Goal: Transaction & Acquisition: Purchase product/service

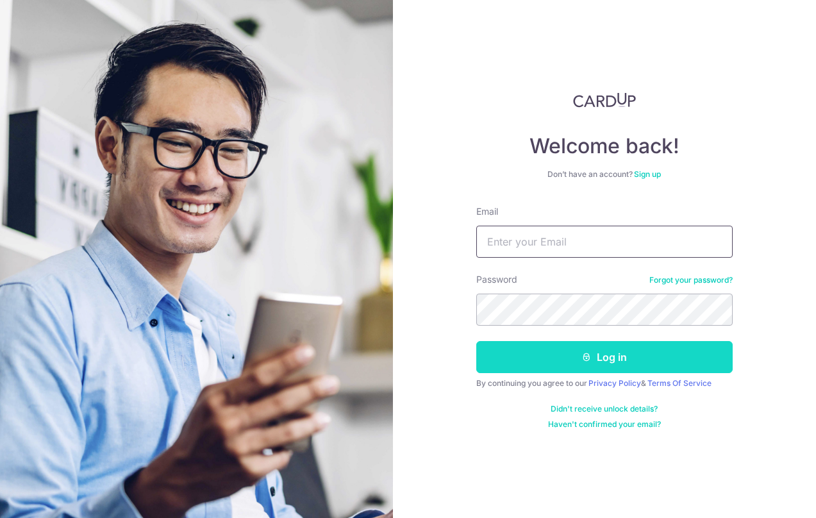
type input "[EMAIL_ADDRESS][DOMAIN_NAME]"
click at [564, 357] on button "Log in" at bounding box center [604, 357] width 256 height 32
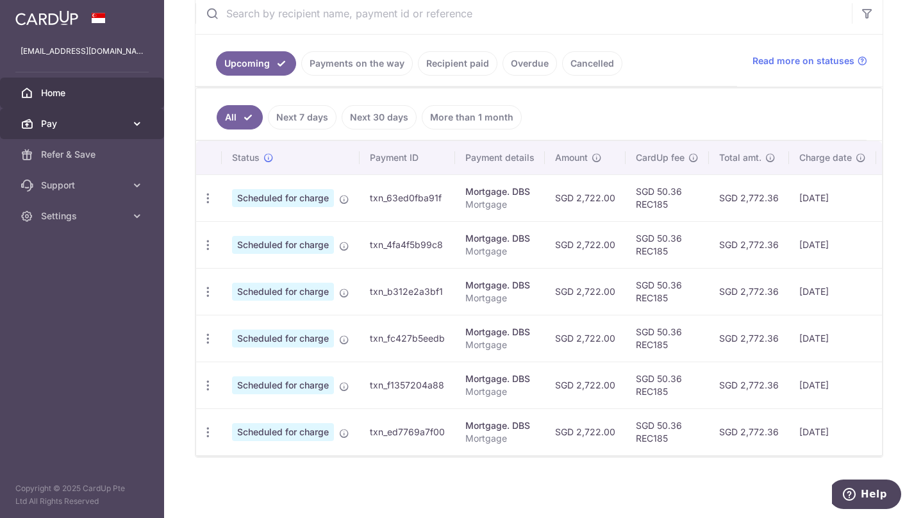
click at [130, 121] on link "Pay" at bounding box center [82, 123] width 164 height 31
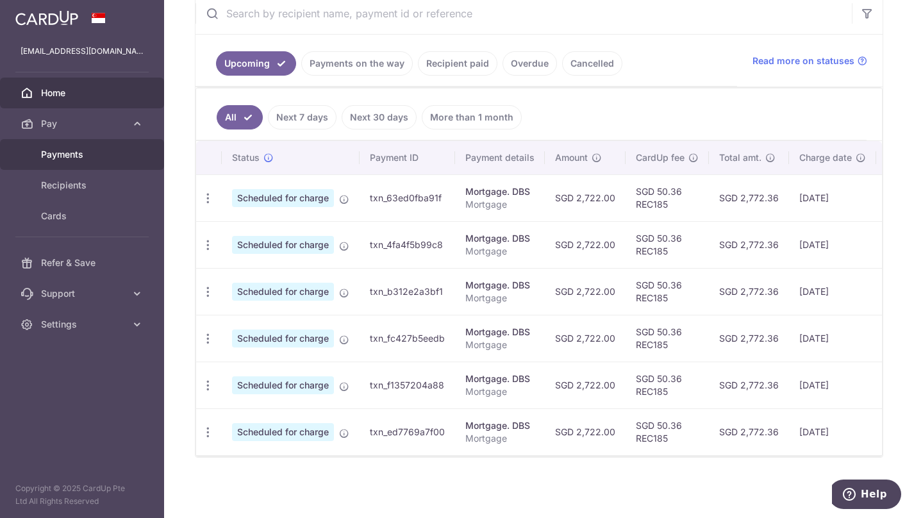
click at [84, 151] on span "Payments" at bounding box center [83, 154] width 85 height 13
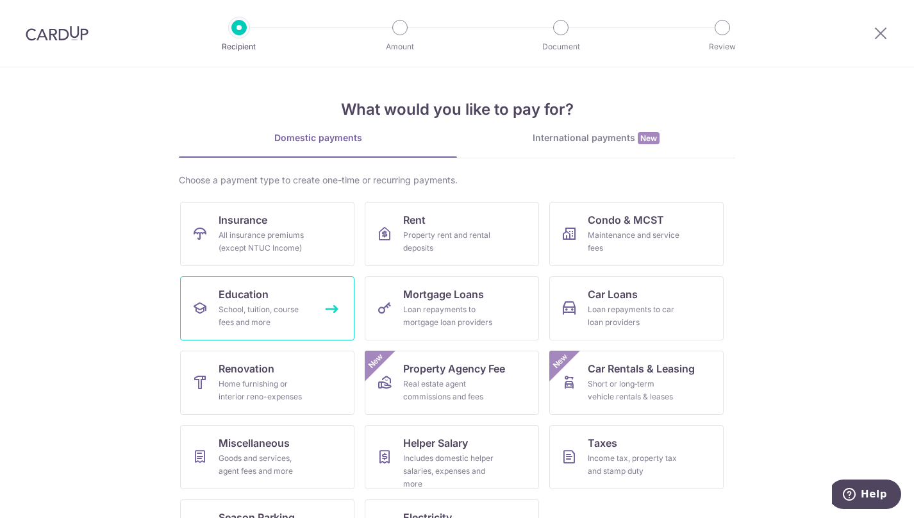
click at [253, 296] on span "Education" at bounding box center [243, 293] width 50 height 15
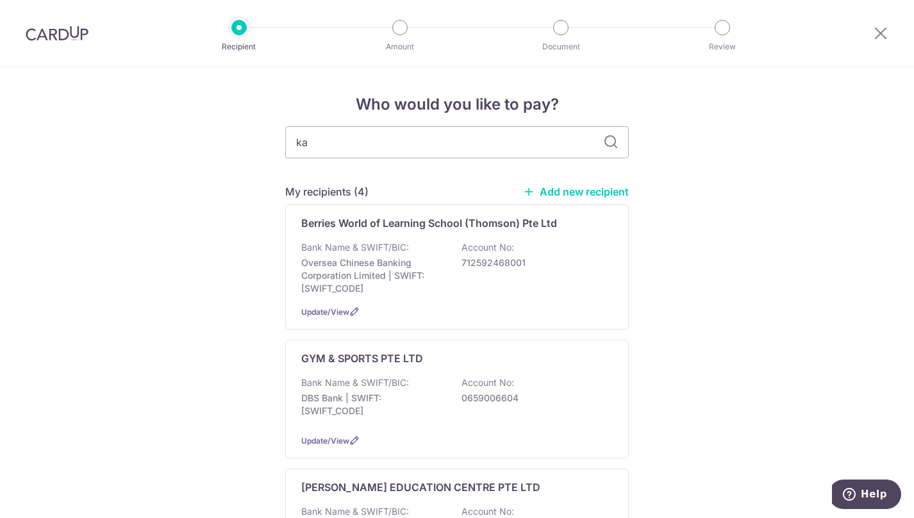
type input "kap"
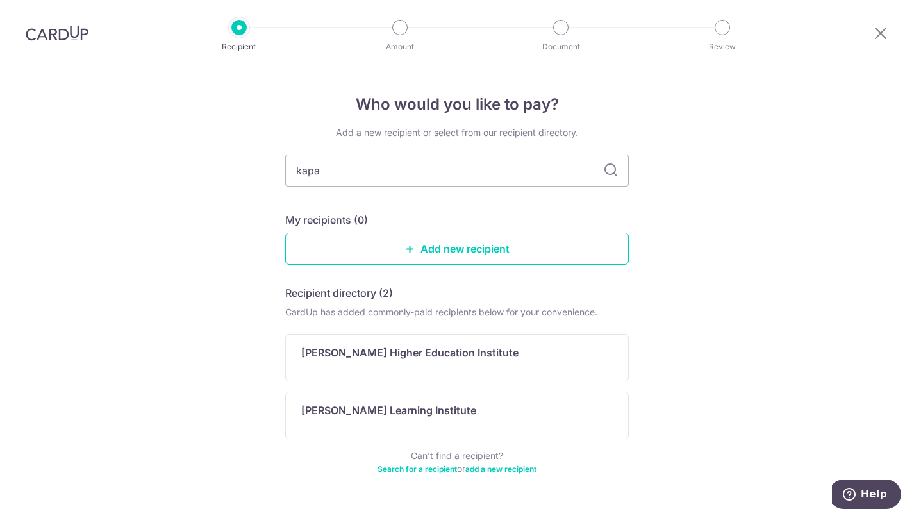
type input "kapan"
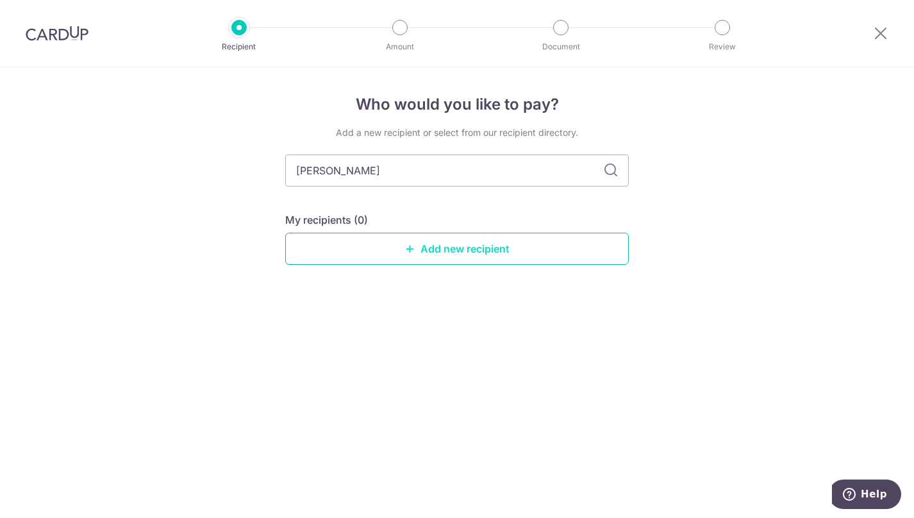
type input "kaplan"
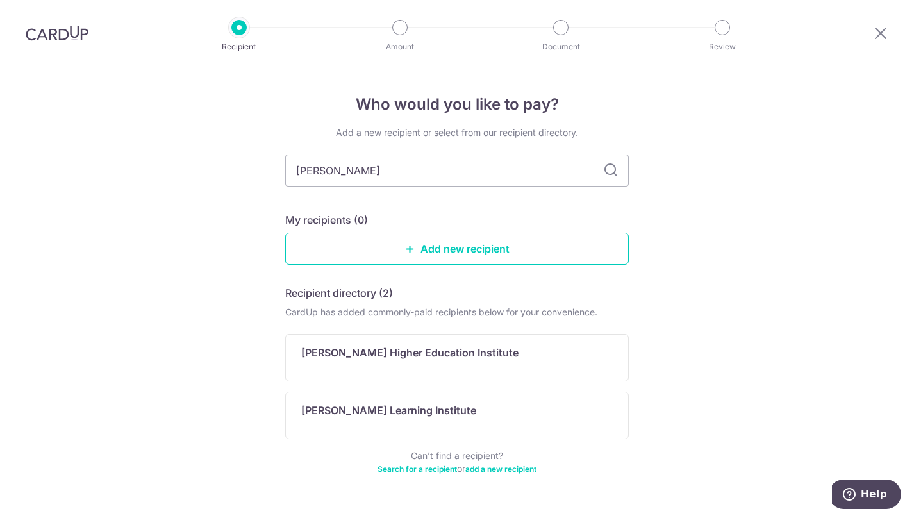
click at [249, 315] on div "Who would you like to pay? Add a new recipient or select from our recipient dir…" at bounding box center [457, 308] width 914 height 483
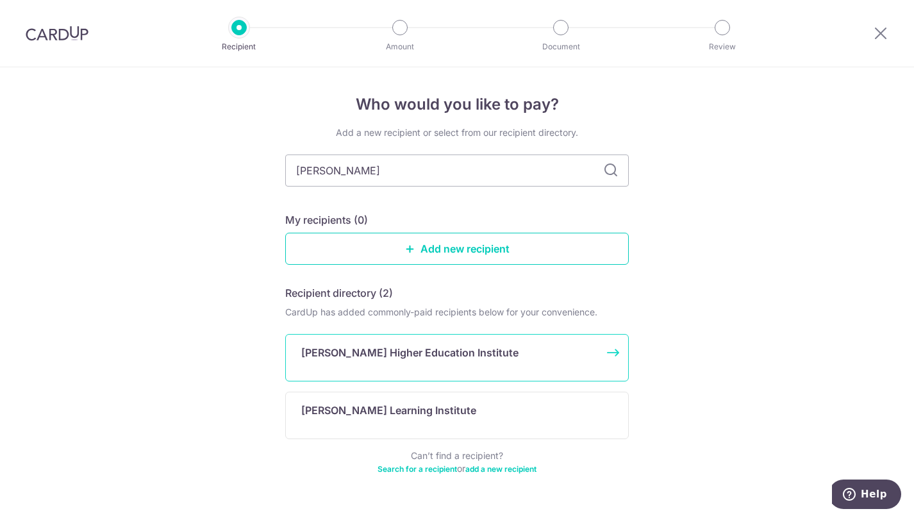
click at [436, 363] on div "Kaplan Higher Education Institute" at bounding box center [456, 357] width 343 height 47
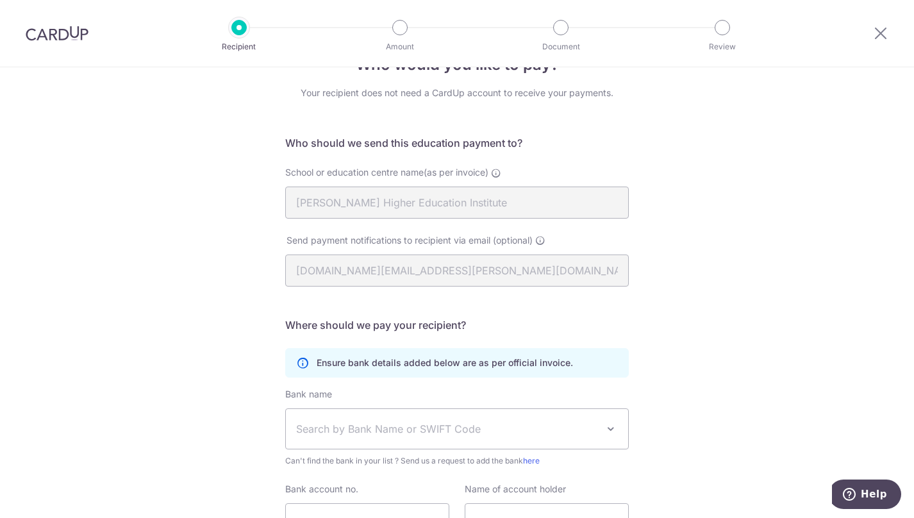
scroll to position [31, 0]
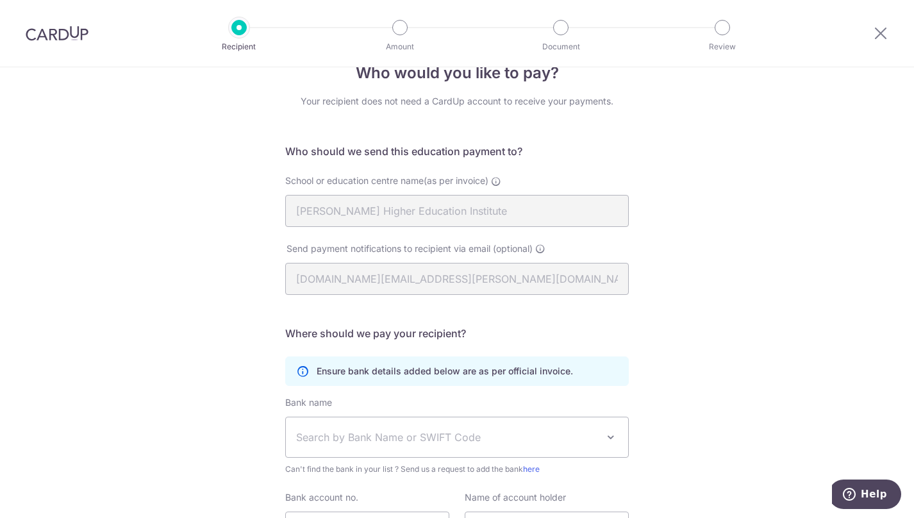
click at [229, 278] on div "Who would you like to pay? Your recipient does not need a CardUp account to rec…" at bounding box center [457, 341] width 914 height 610
click at [221, 277] on div "Who would you like to pay? Your recipient does not need a CardUp account to rec…" at bounding box center [457, 341] width 914 height 610
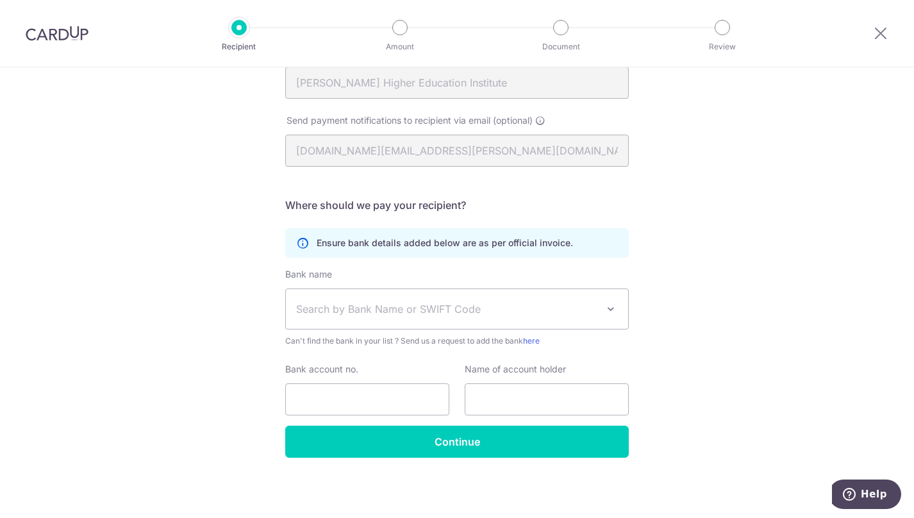
scroll to position [0, 0]
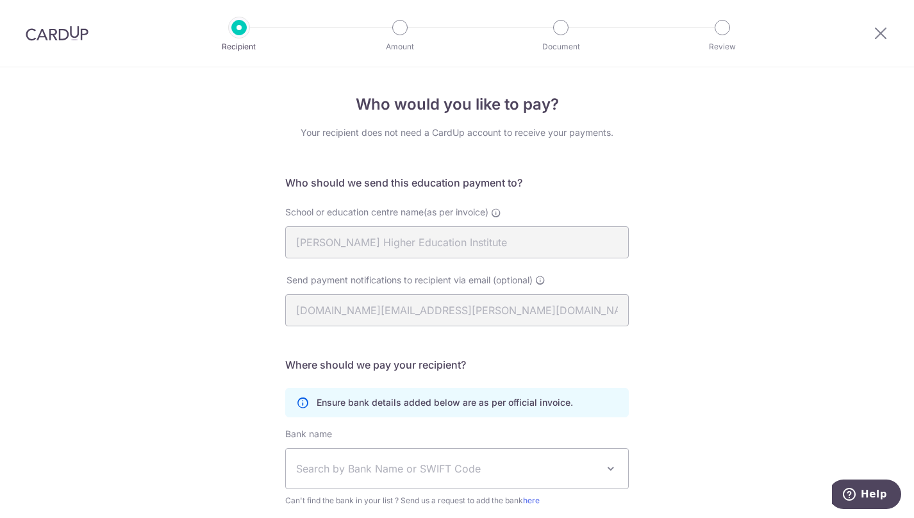
drag, startPoint x: 223, startPoint y: 245, endPoint x: 257, endPoint y: 226, distance: 38.7
click at [223, 245] on div "Who would you like to pay? Your recipient does not need a CardUp account to rec…" at bounding box center [457, 372] width 914 height 610
click at [876, 33] on icon at bounding box center [880, 33] width 15 height 16
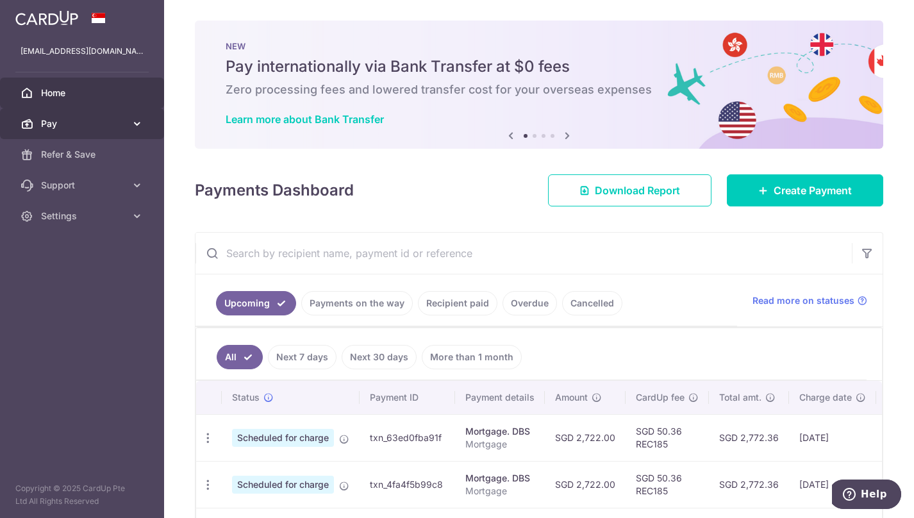
click at [101, 123] on span "Pay" at bounding box center [83, 123] width 85 height 13
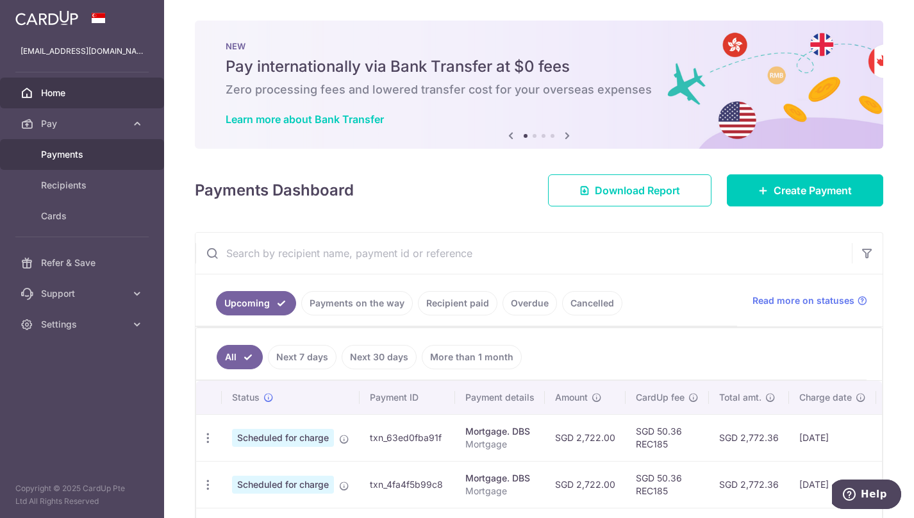
click at [87, 156] on span "Payments" at bounding box center [83, 154] width 85 height 13
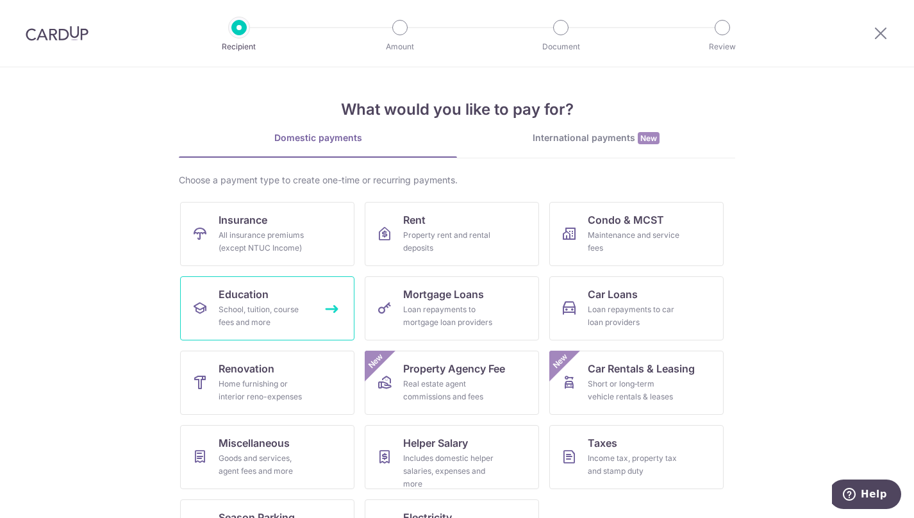
click at [258, 320] on div "School, tuition, course fees and more" at bounding box center [264, 316] width 92 height 26
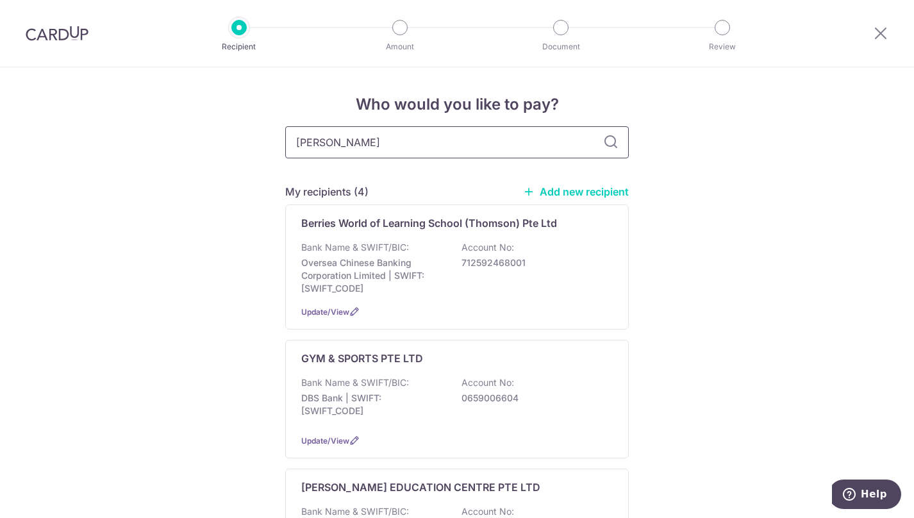
type input "kaplan"
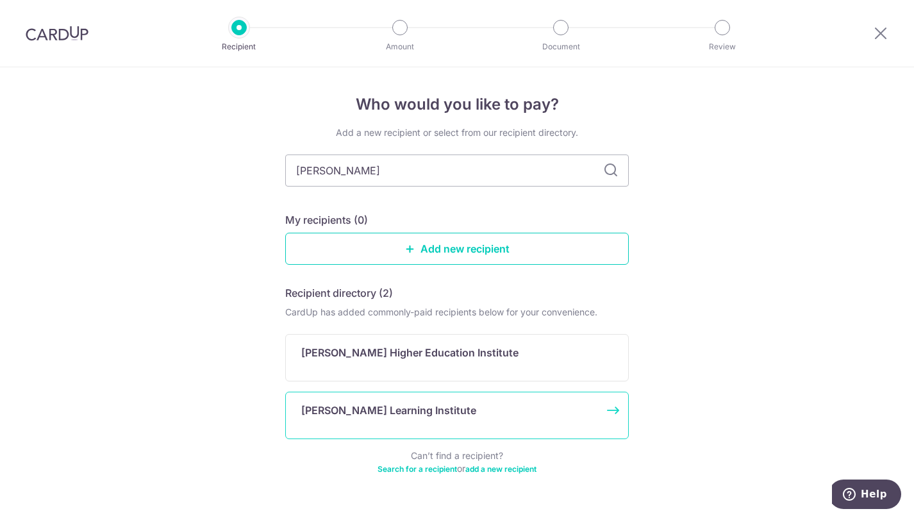
click at [369, 404] on p "[PERSON_NAME] Learning Institute" at bounding box center [388, 409] width 175 height 15
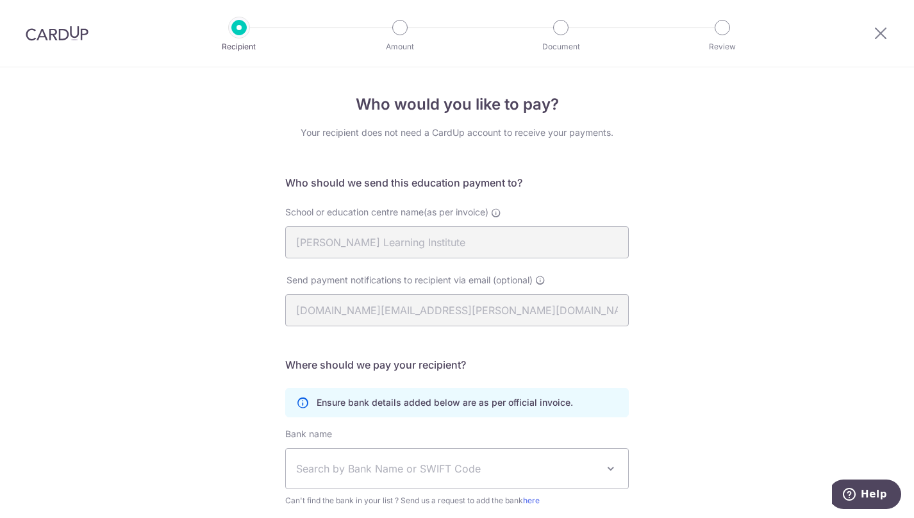
click at [210, 171] on div "Who would you like to pay? Your recipient does not need a CardUp account to rec…" at bounding box center [457, 372] width 914 height 610
click at [876, 37] on icon at bounding box center [880, 33] width 15 height 16
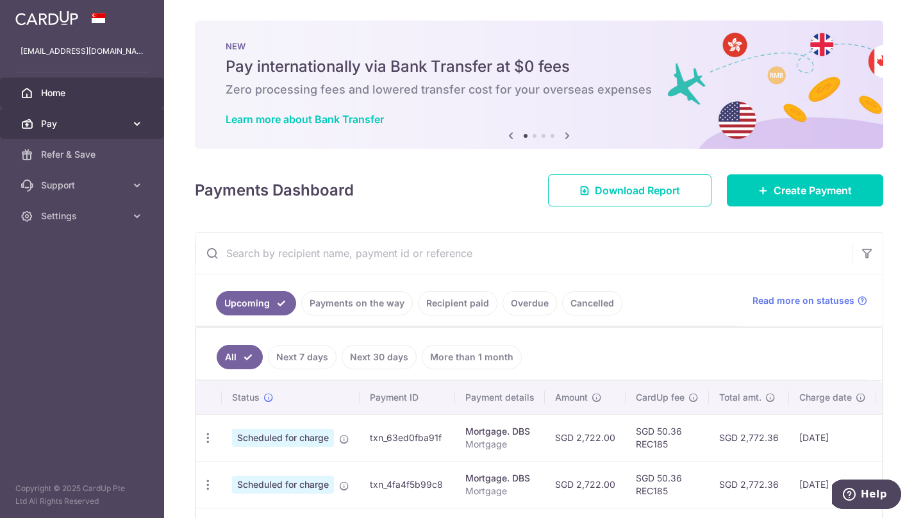
click at [111, 126] on span "Pay" at bounding box center [83, 123] width 85 height 13
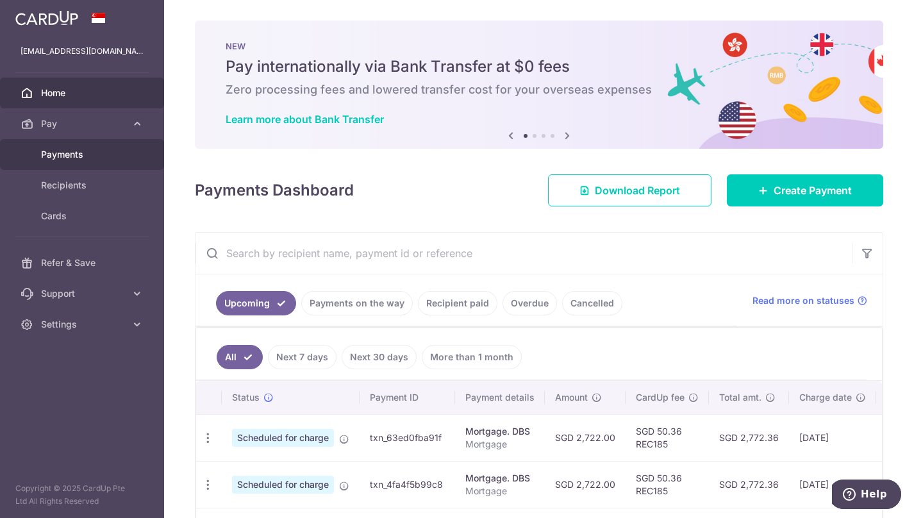
click at [98, 147] on link "Payments" at bounding box center [82, 154] width 164 height 31
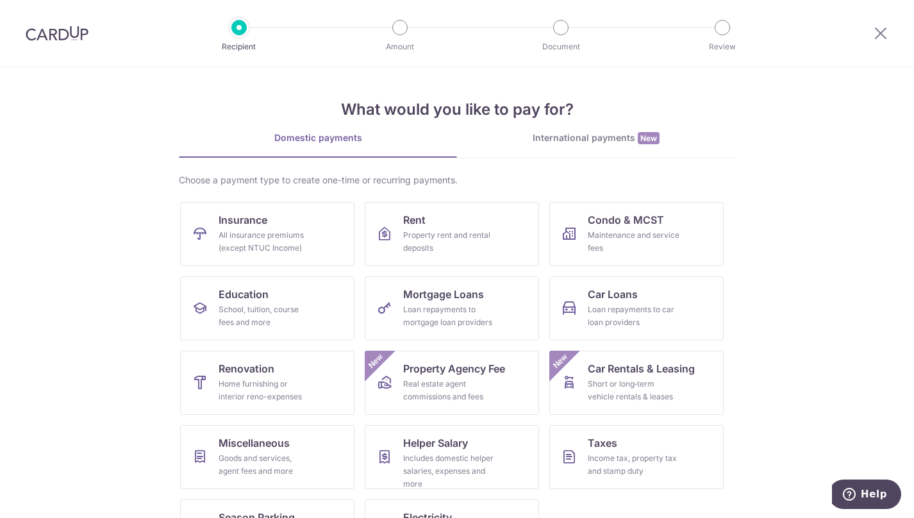
click at [832, 212] on section "What would you like to pay for? Domestic payments International payments New Ch…" at bounding box center [457, 292] width 914 height 450
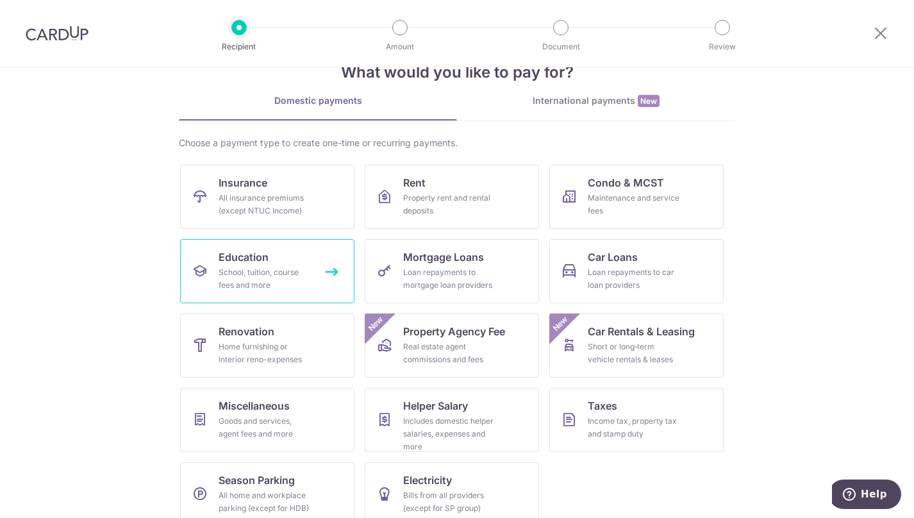
scroll to position [56, 0]
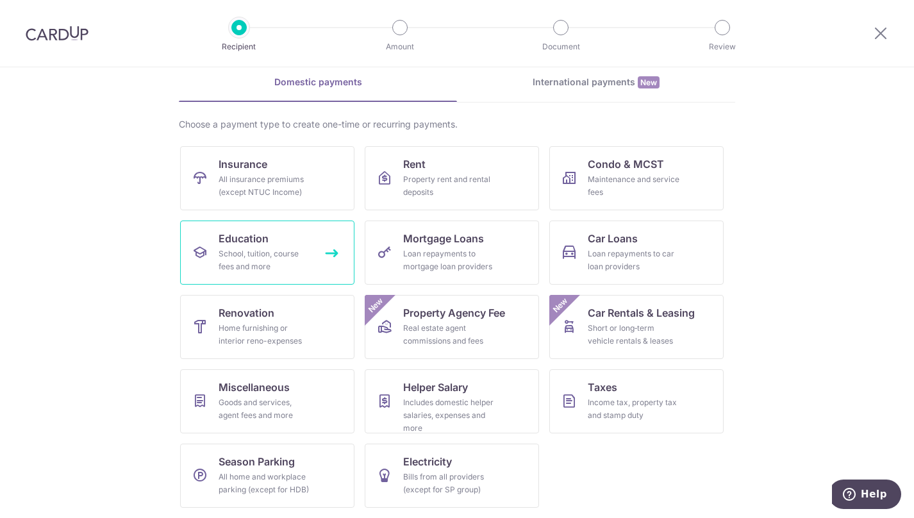
click at [334, 250] on link "Education School, tuition, course fees and more" at bounding box center [267, 252] width 174 height 64
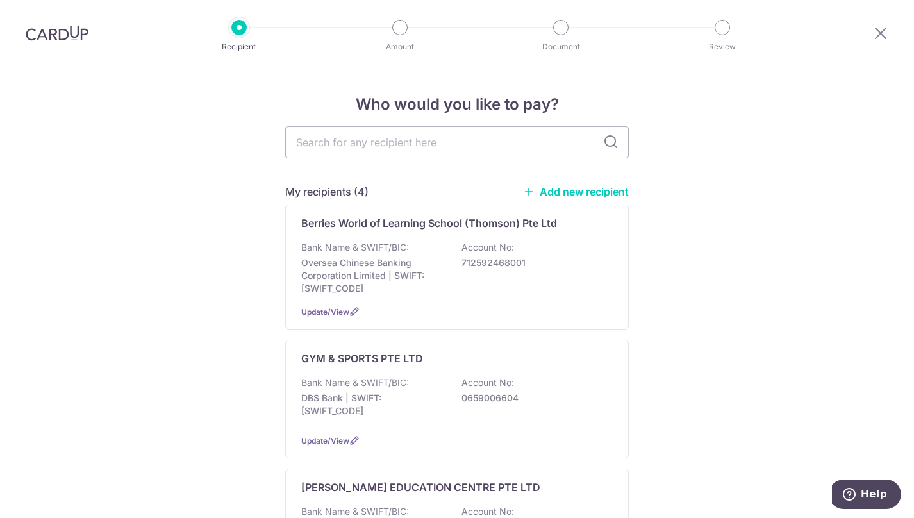
click at [577, 192] on link "Add new recipient" at bounding box center [576, 191] width 106 height 13
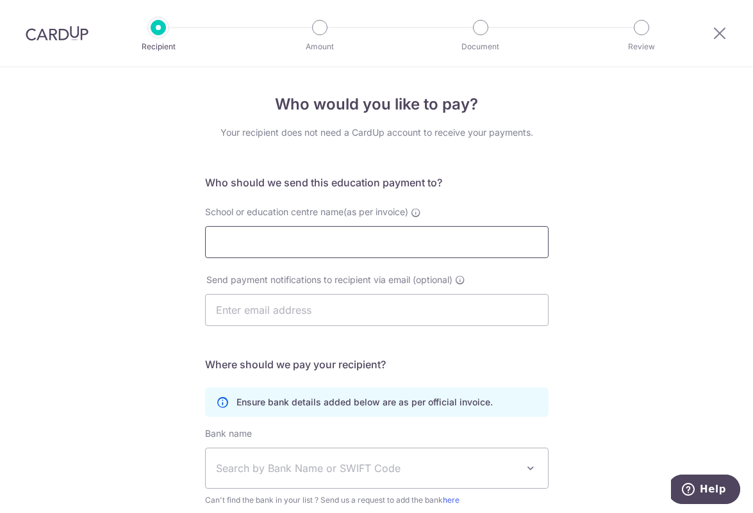
click at [259, 247] on input "School or education centre name(as per invoice)" at bounding box center [376, 242] width 343 height 32
type input "Kaplan Higher Education Academy Pte Ltd"
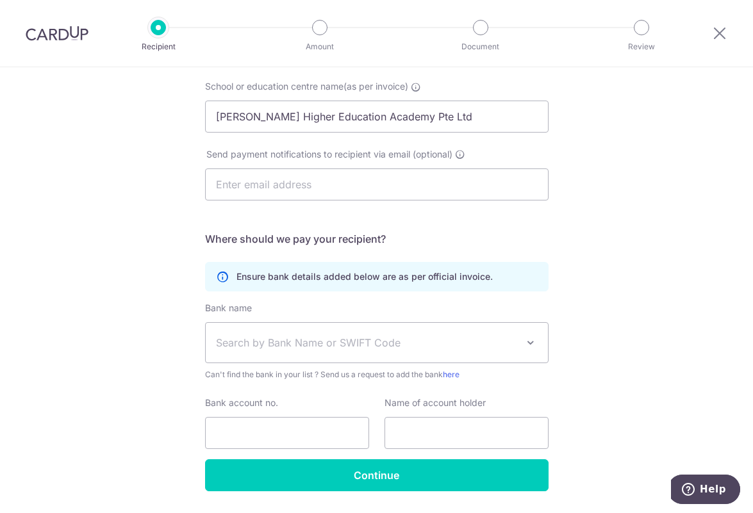
scroll to position [128, 0]
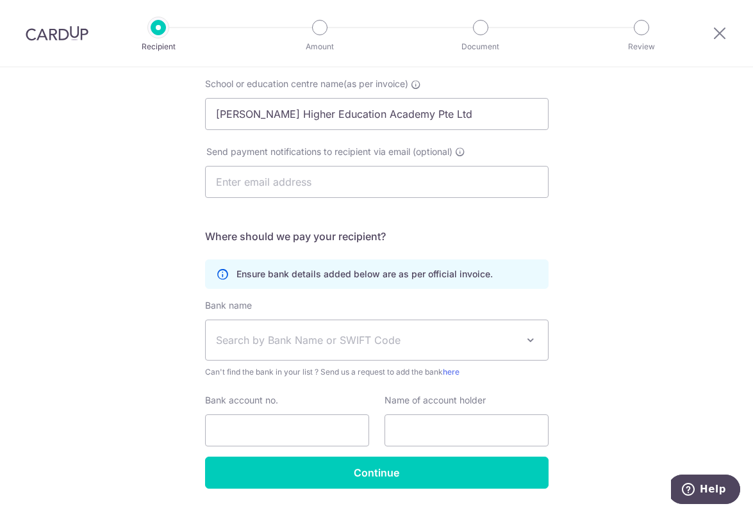
click at [314, 340] on span "Search by Bank Name or SWIFT Code" at bounding box center [366, 339] width 301 height 15
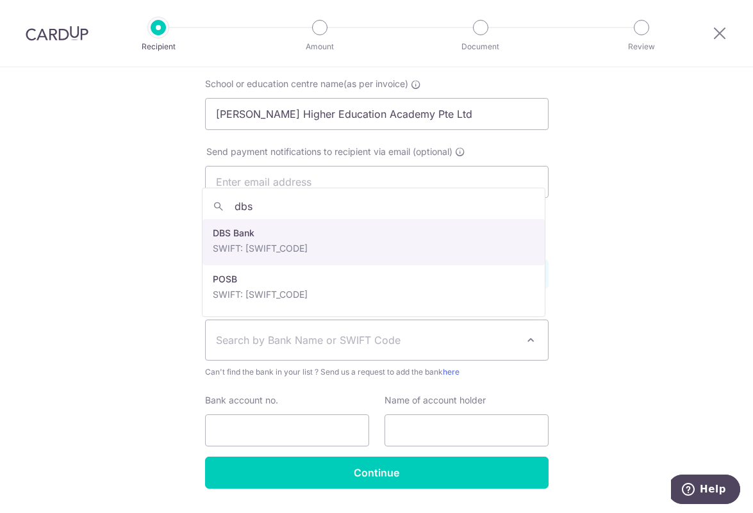
type input "dbs"
select select "6"
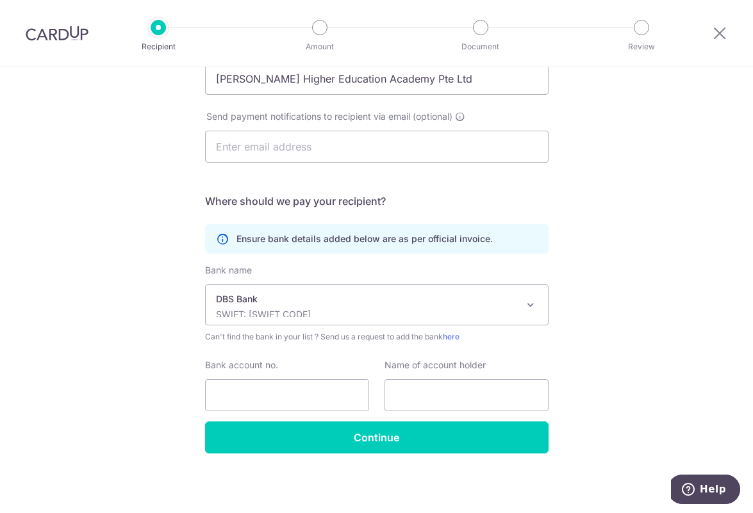
scroll to position [164, 0]
click at [313, 406] on input "Bank account no." at bounding box center [287, 395] width 164 height 32
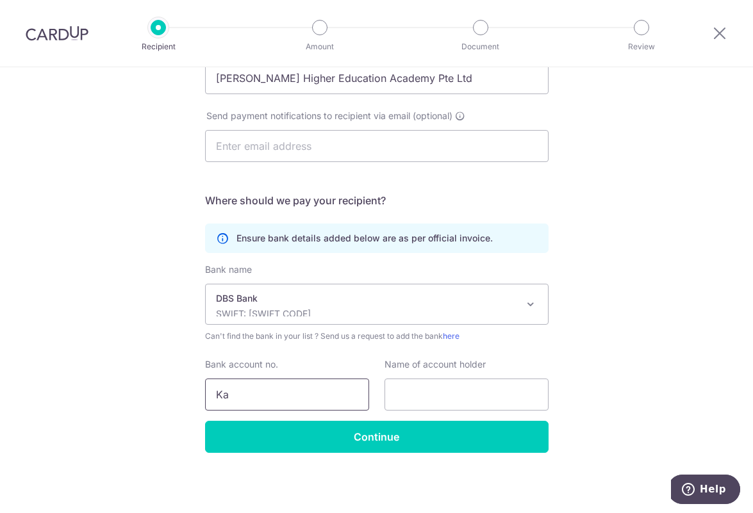
type input "K"
type input "0019004527"
click at [454, 389] on input "text" at bounding box center [466, 395] width 164 height 32
type input "Kaplan Higher Education Academy Pte Ltd"
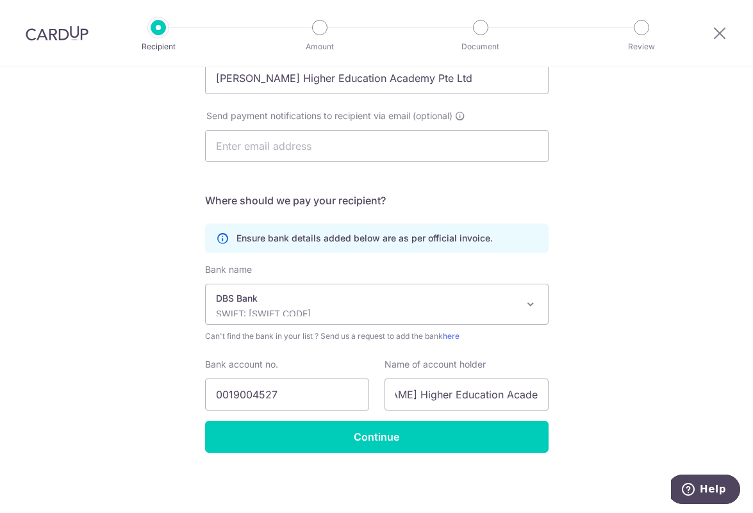
scroll to position [0, 0]
click at [580, 225] on div "Who would you like to pay? Your recipient does not need a CardUp account to rec…" at bounding box center [376, 208] width 753 height 610
drag, startPoint x: 504, startPoint y: 391, endPoint x: 703, endPoint y: 393, distance: 199.2
click at [703, 393] on div "Who would you like to pay? Your recipient does not need a CardUp account to rec…" at bounding box center [376, 208] width 753 height 610
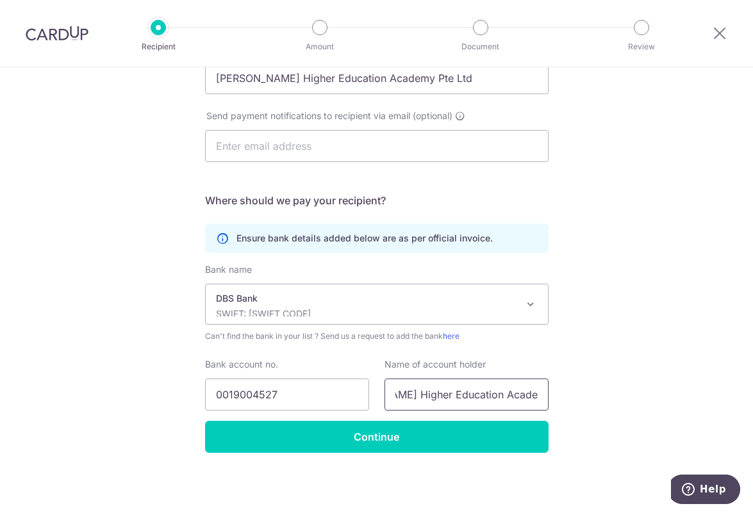
click at [498, 398] on input "[PERSON_NAME] Higher Education Academy Pte Ltd" at bounding box center [466, 395] width 164 height 32
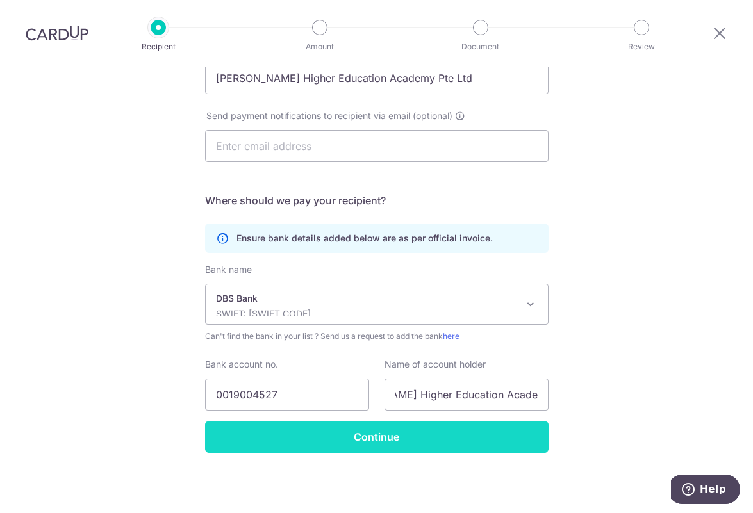
scroll to position [0, 0]
click at [401, 444] on input "Continue" at bounding box center [376, 437] width 343 height 32
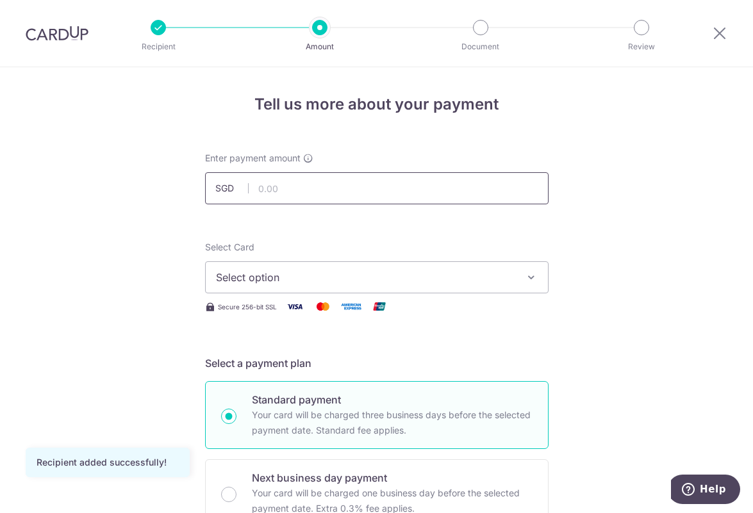
click at [338, 190] on input "text" at bounding box center [376, 188] width 343 height 32
type input "16,350.00"
click at [475, 275] on span "Select option" at bounding box center [365, 277] width 299 height 15
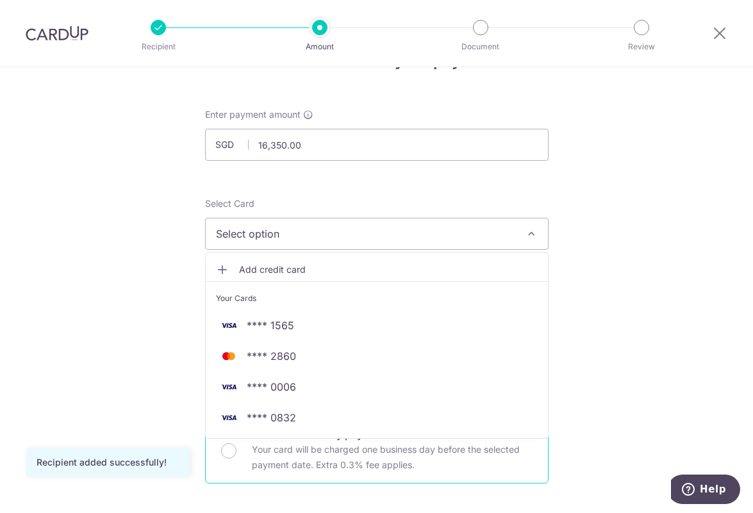
scroll to position [64, 0]
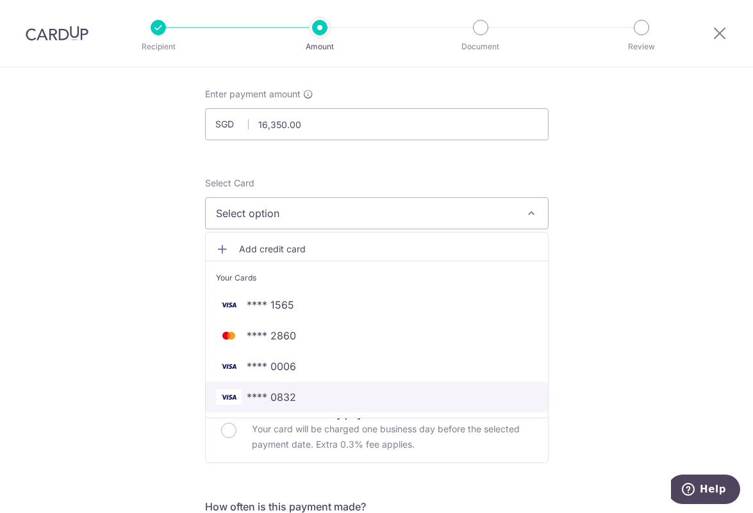
click at [319, 400] on span "**** 0832" at bounding box center [377, 396] width 322 height 15
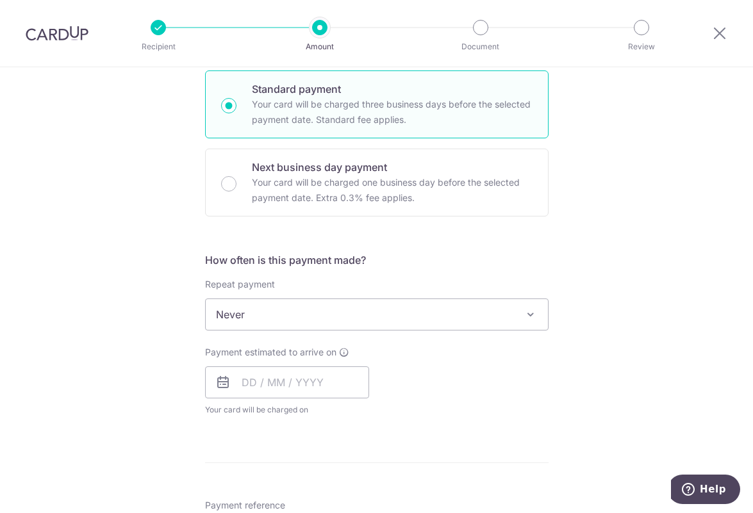
scroll to position [320, 0]
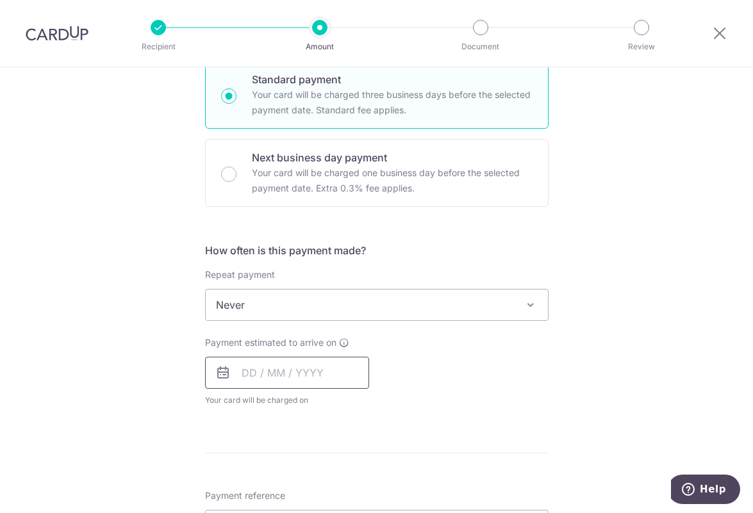
click at [346, 377] on input "text" at bounding box center [287, 373] width 164 height 32
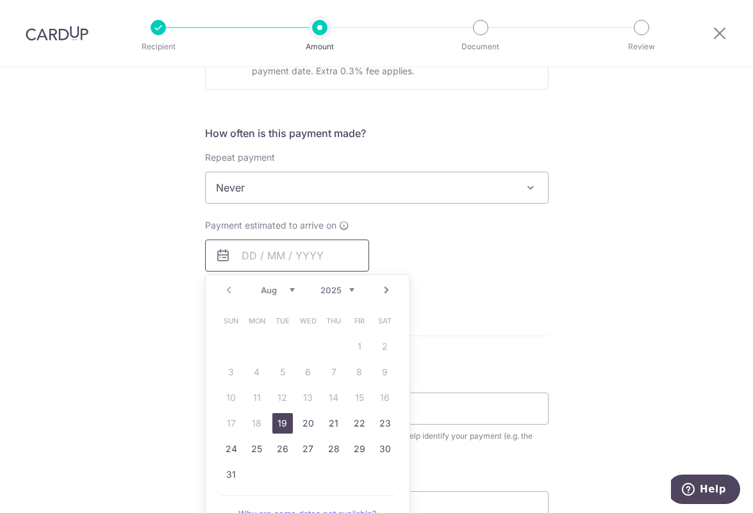
scroll to position [512, 0]
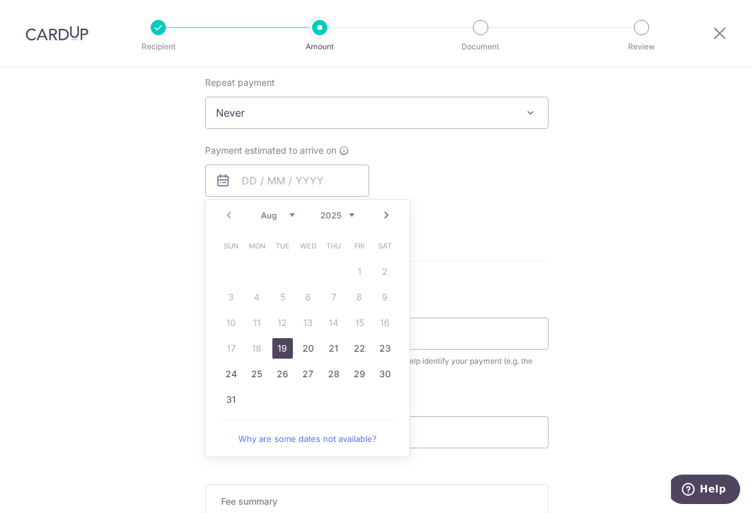
drag, startPoint x: 274, startPoint y: 348, endPoint x: 404, endPoint y: 329, distance: 131.5
click at [274, 348] on link "19" at bounding box center [282, 348] width 20 height 20
type input "[DATE]"
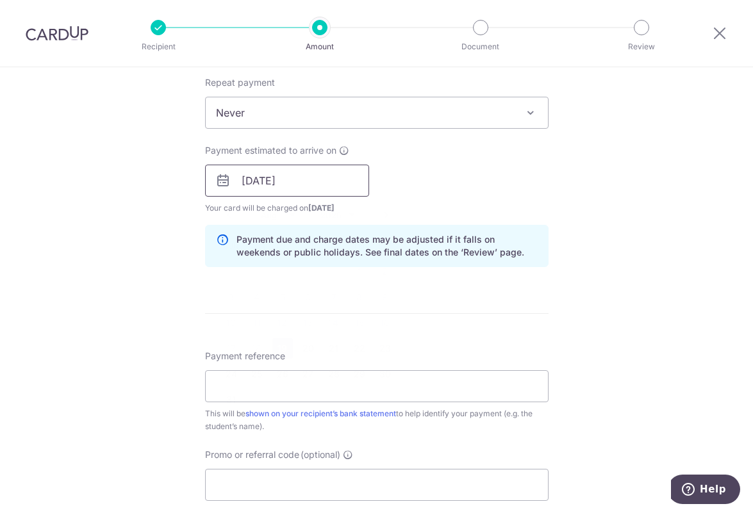
click at [320, 192] on input "[DATE]" at bounding box center [287, 181] width 164 height 32
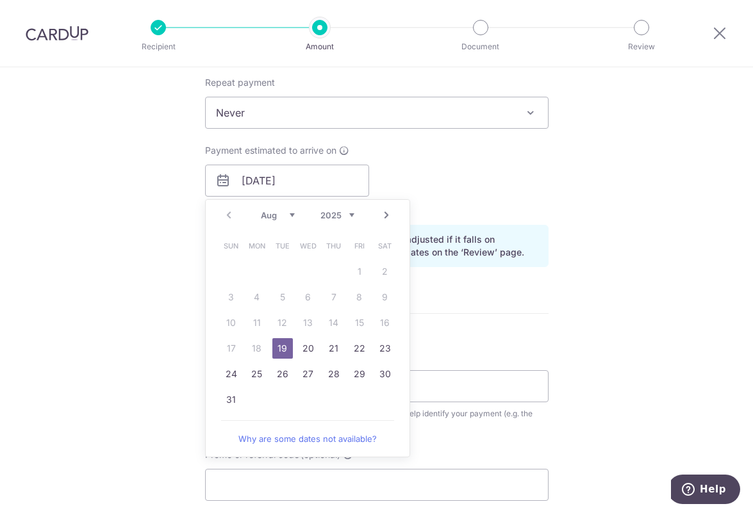
click at [284, 351] on link "19" at bounding box center [282, 348] width 20 height 20
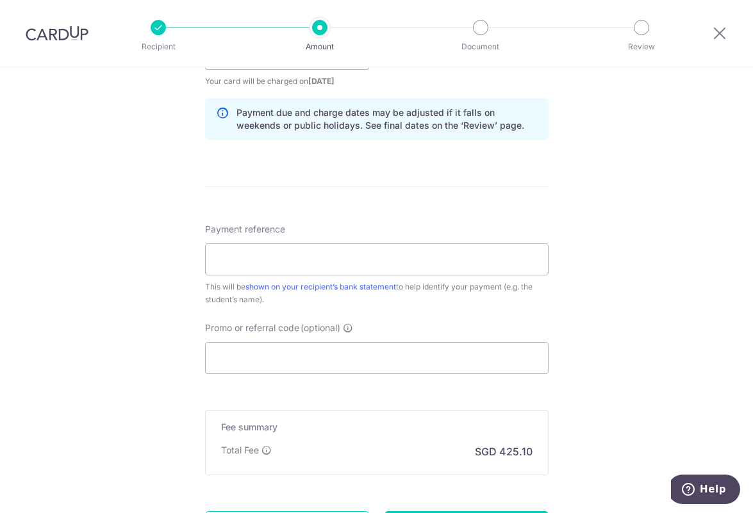
scroll to position [641, 0]
click at [261, 265] on input "Payment reference" at bounding box center [376, 258] width 343 height 32
type input "D"
type input "Deina Aurelia Korompis"
click at [338, 363] on input "Promo or referral code (optional)" at bounding box center [376, 357] width 343 height 32
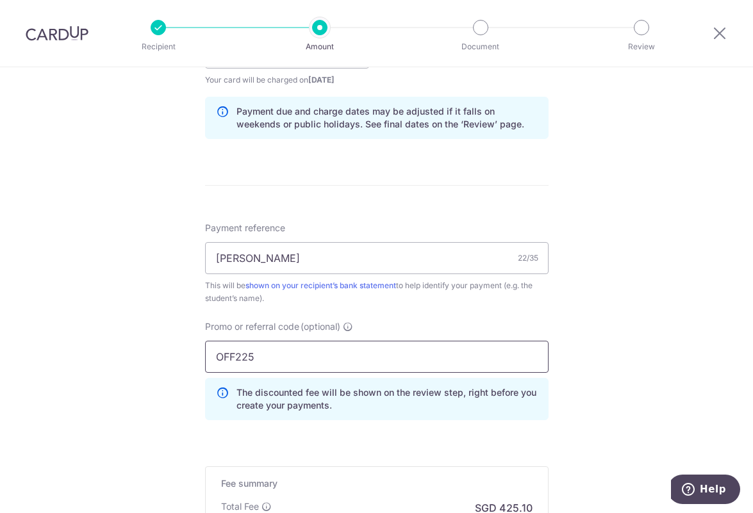
type input "OFF225"
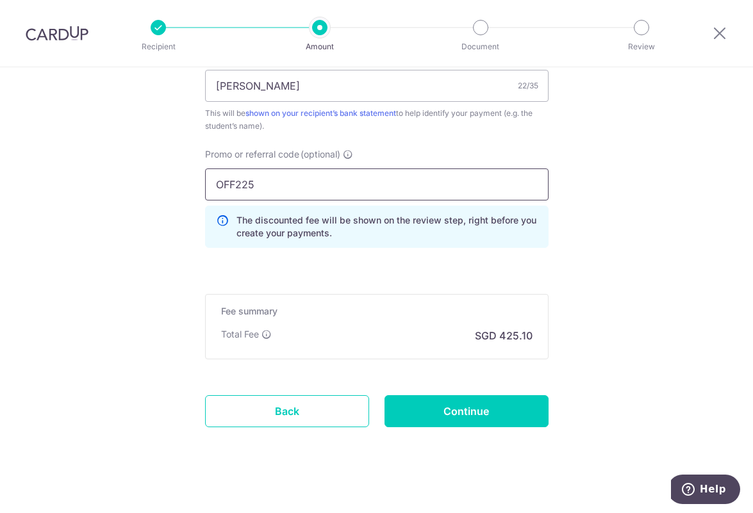
scroll to position [823, 0]
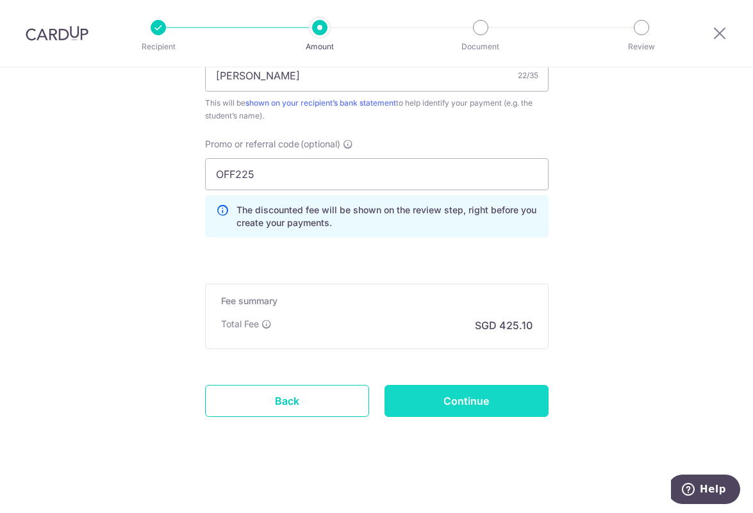
click at [484, 400] on input "Continue" at bounding box center [466, 401] width 164 height 32
type input "Create Schedule"
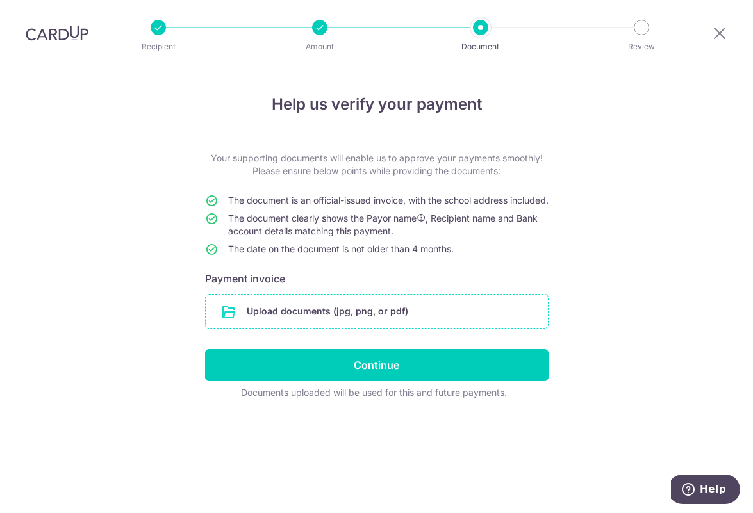
click at [392, 323] on input "file" at bounding box center [377, 311] width 342 height 33
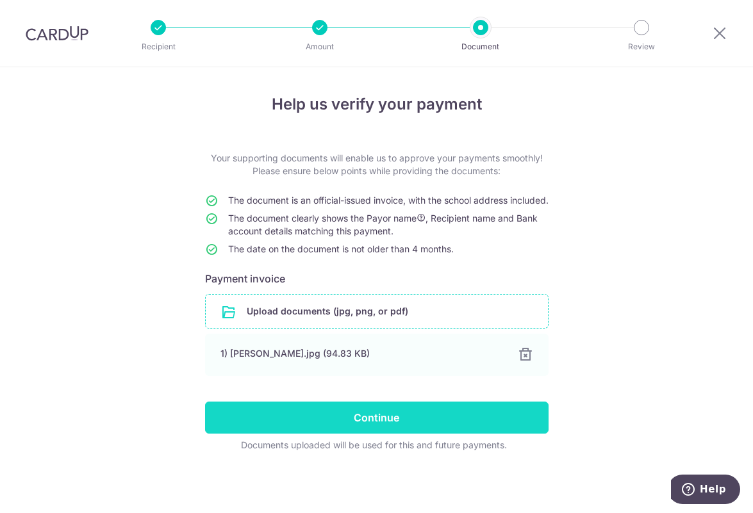
click at [385, 434] on input "Continue" at bounding box center [376, 418] width 343 height 32
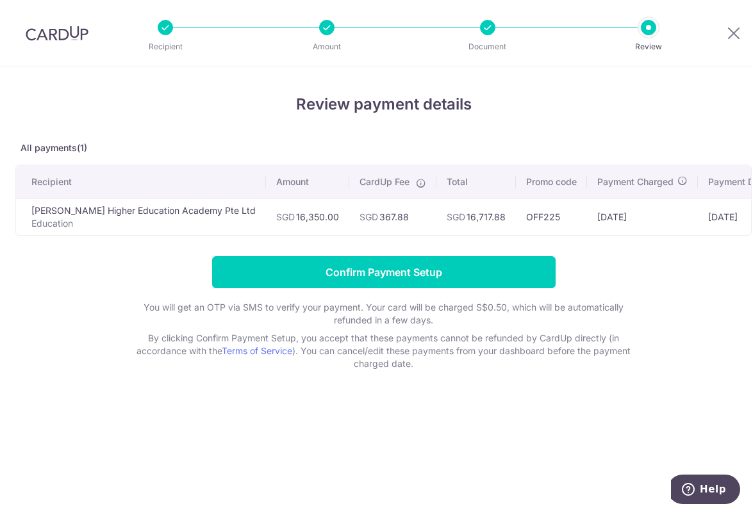
click at [687, 281] on form "Confirm Payment Setup You will get an OTP via SMS to verify your payment. Your …" at bounding box center [383, 313] width 736 height 114
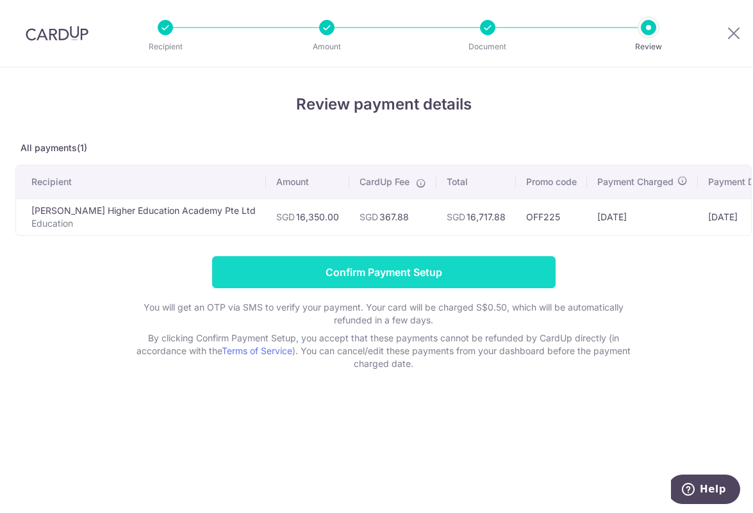
click at [402, 281] on input "Confirm Payment Setup" at bounding box center [383, 272] width 343 height 32
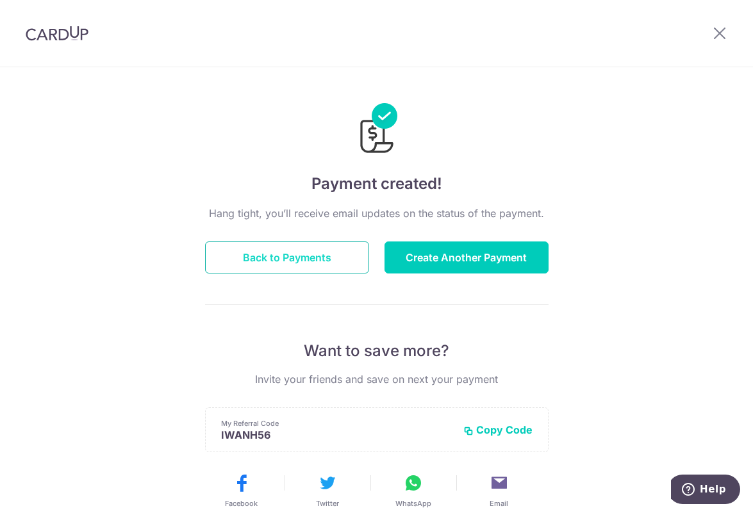
click at [275, 254] on button "Back to Payments" at bounding box center [287, 258] width 164 height 32
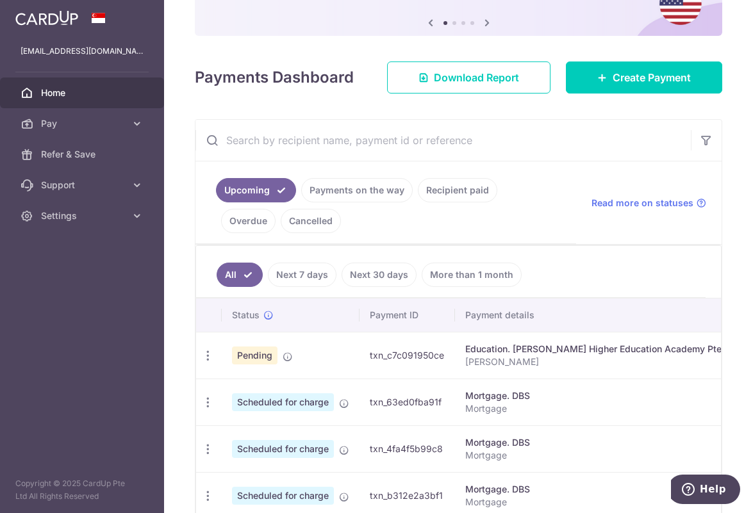
scroll to position [192, 0]
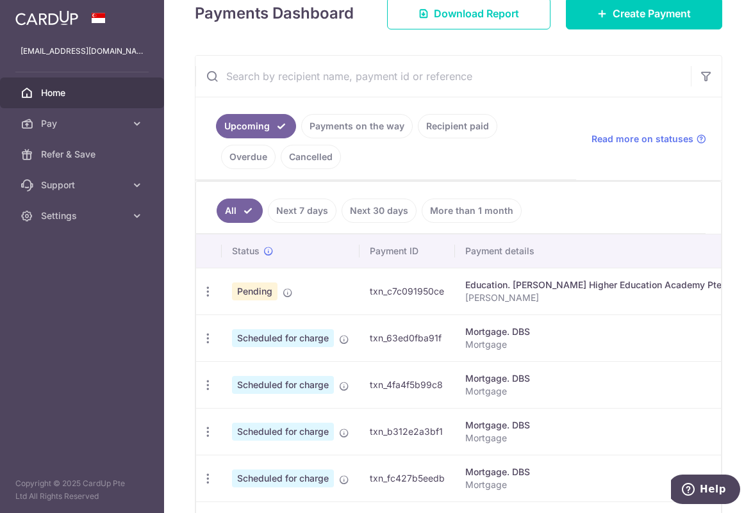
click at [181, 192] on div "× Pause Schedule Pause all future payments in this series Pause just this one p…" at bounding box center [458, 256] width 589 height 513
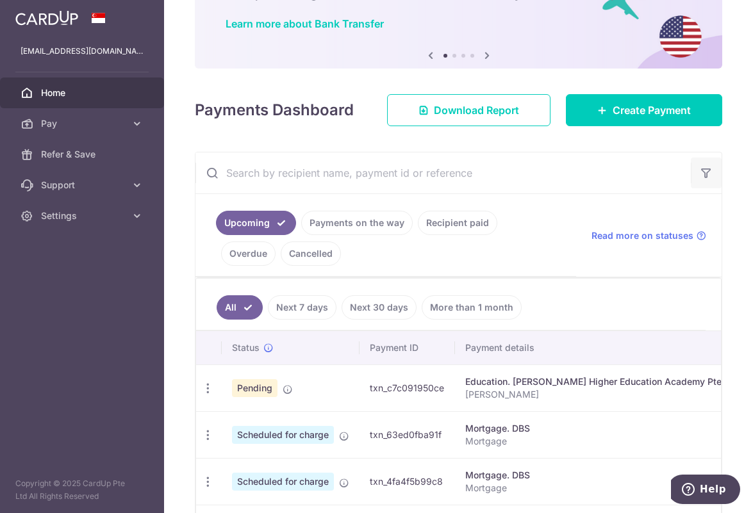
scroll to position [0, 0]
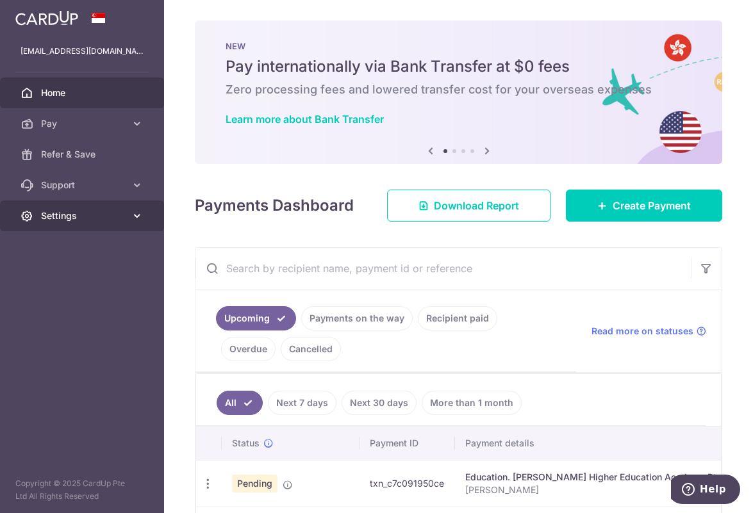
click at [134, 217] on icon at bounding box center [137, 215] width 13 height 13
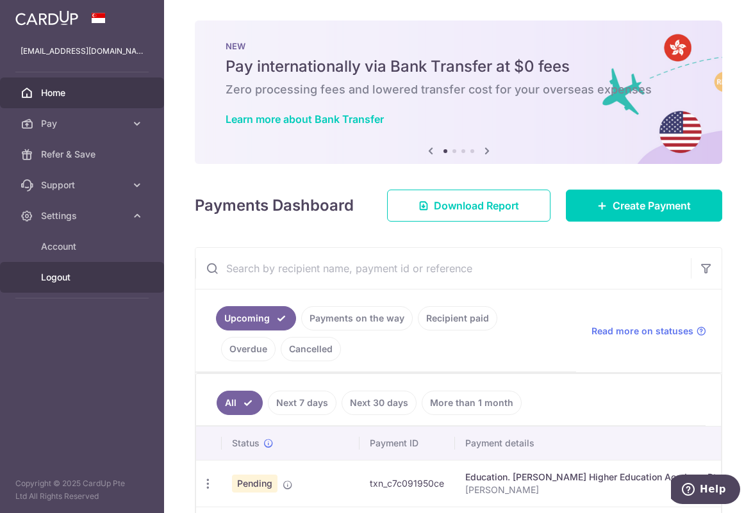
click at [58, 274] on span "Logout" at bounding box center [83, 277] width 85 height 13
